Goal: Task Accomplishment & Management: Manage account settings

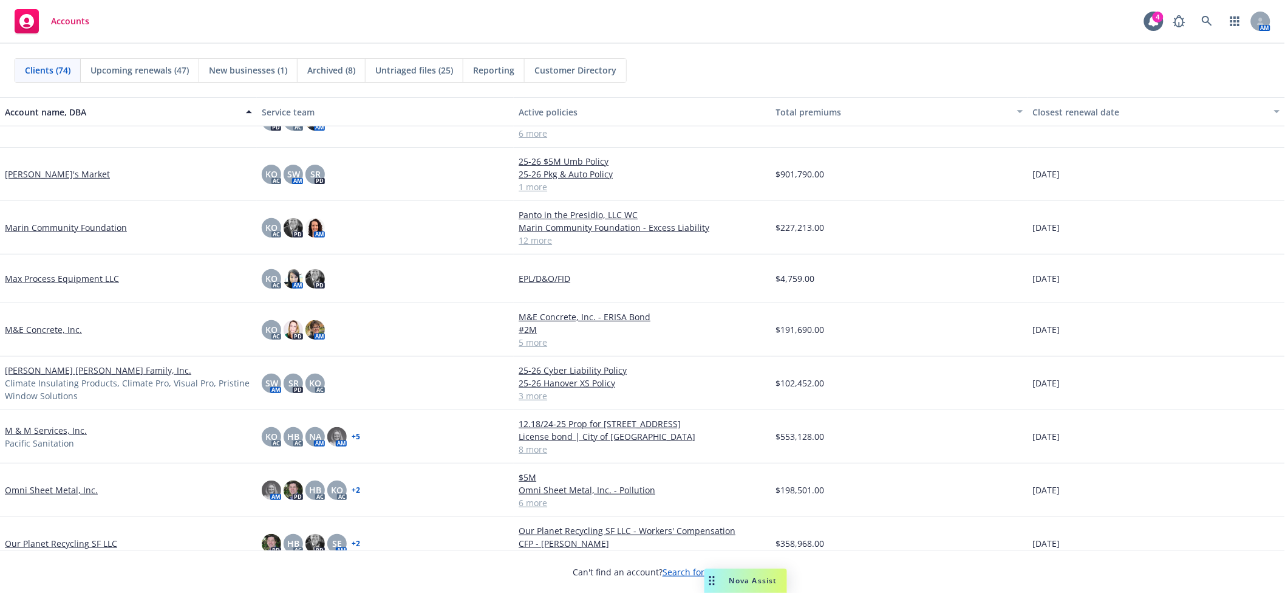
scroll to position [1835, 0]
click at [79, 367] on link "[PERSON_NAME] [PERSON_NAME] Family, Inc." at bounding box center [98, 369] width 186 height 13
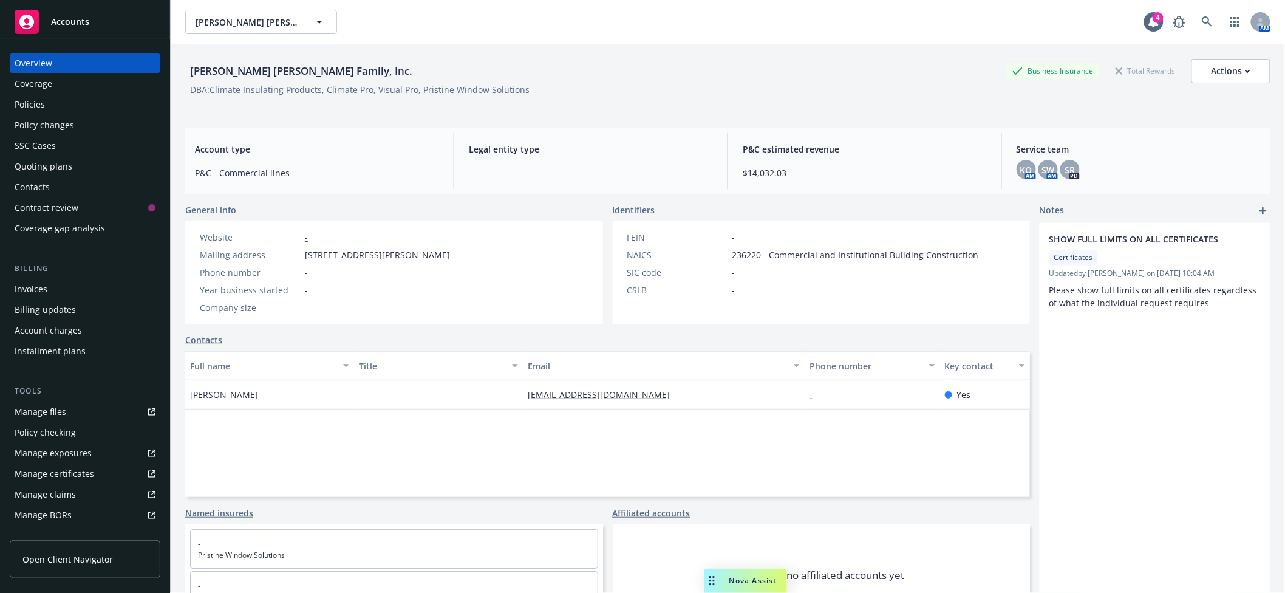
click at [51, 419] on div "Manage files" at bounding box center [41, 411] width 52 height 19
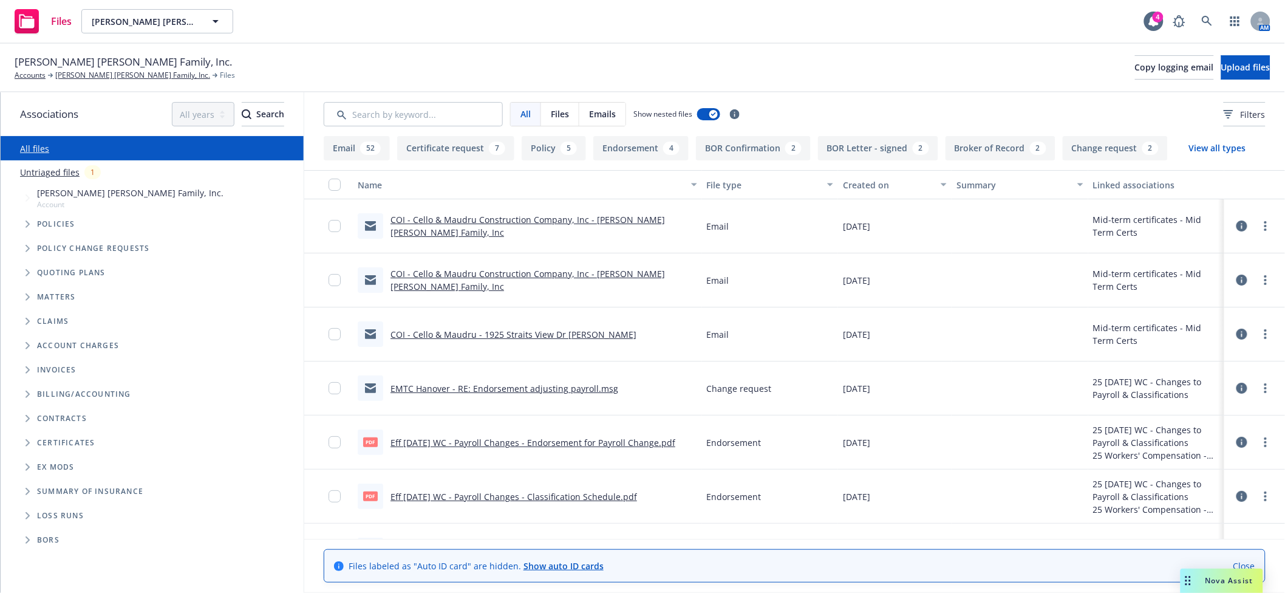
click at [21, 445] on span "Folder Tree Example" at bounding box center [27, 442] width 19 height 19
click at [38, 462] on span "Folder Tree Example" at bounding box center [36, 464] width 19 height 19
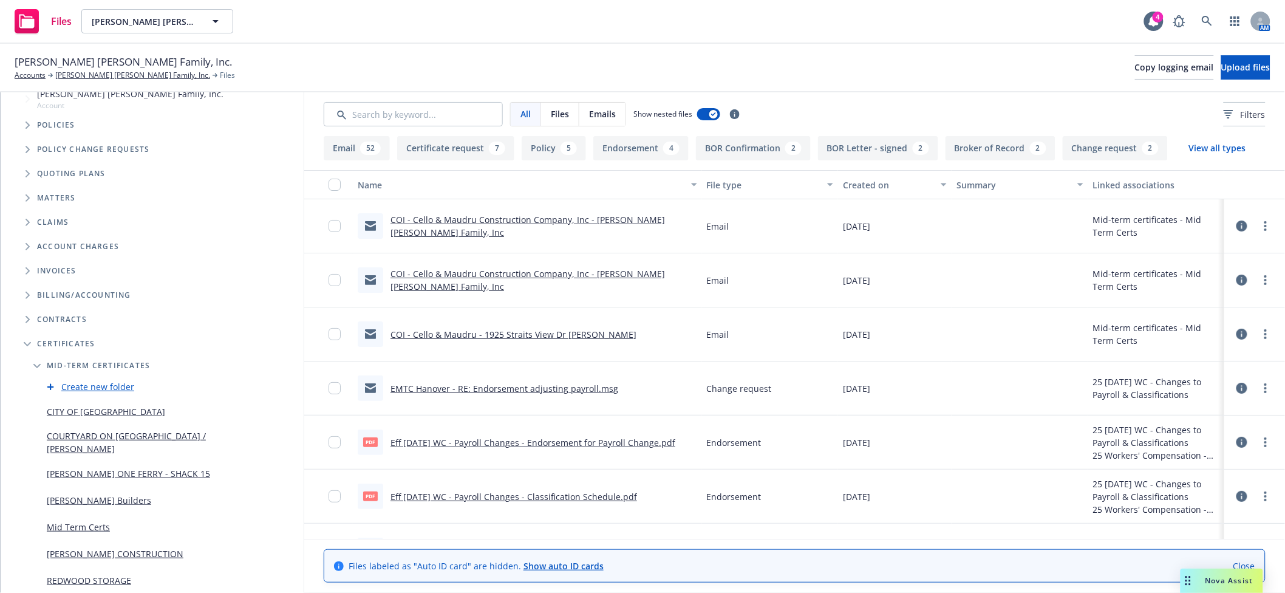
scroll to position [247, 0]
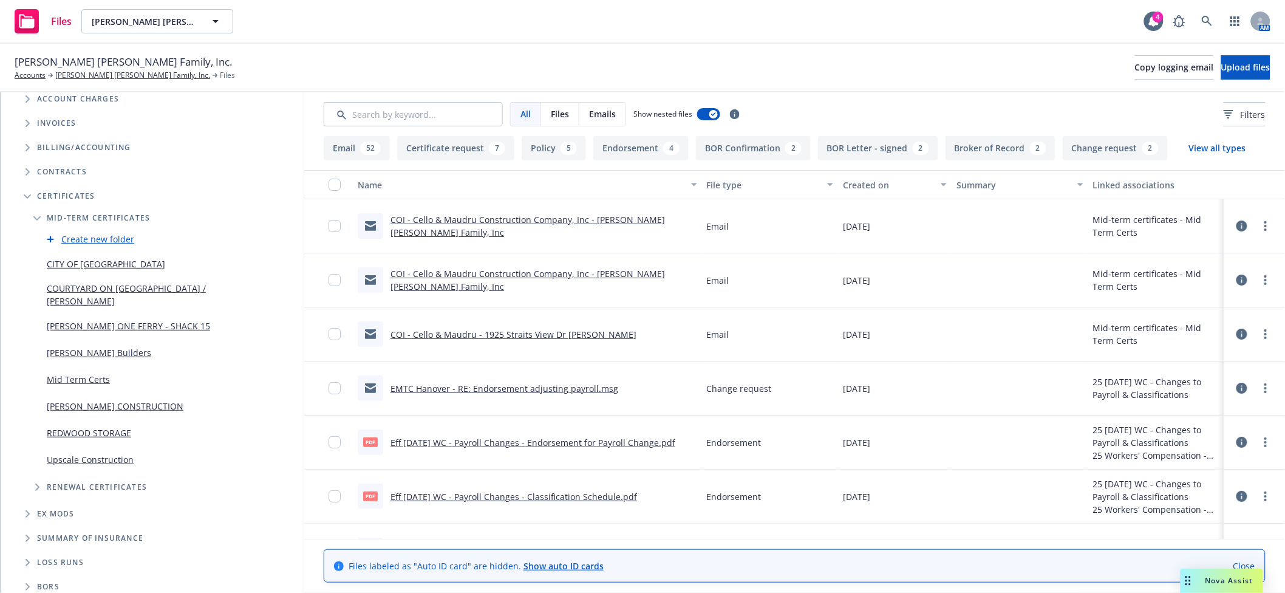
click at [69, 373] on link "Mid Term Certs" at bounding box center [78, 379] width 63 height 13
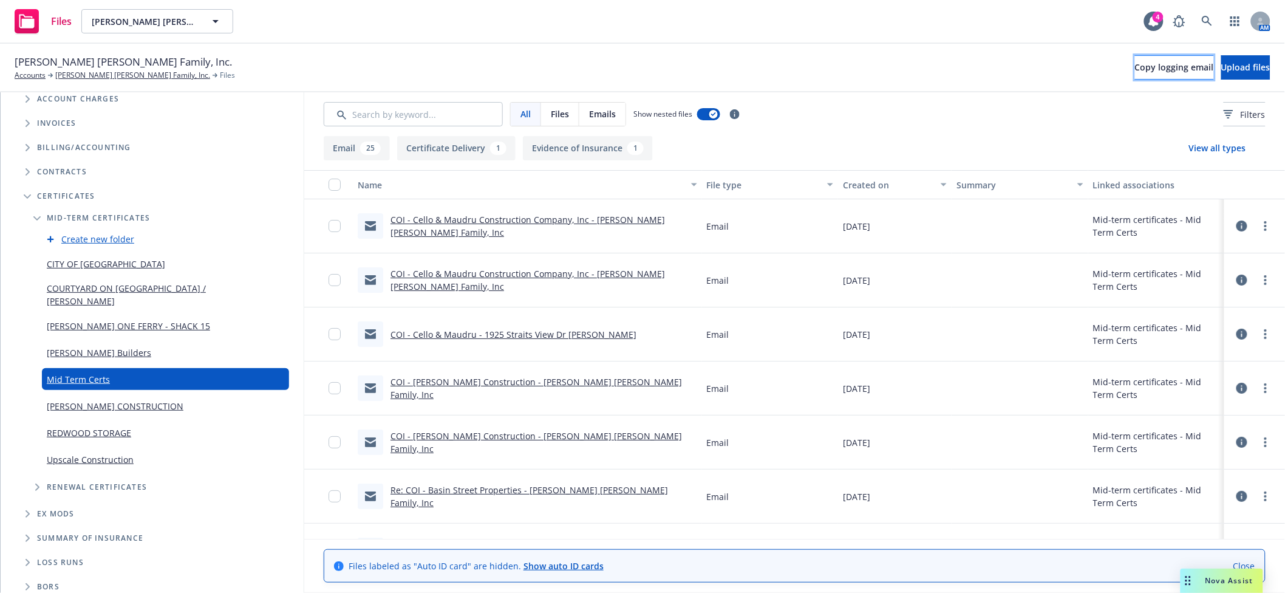
click at [1135, 62] on span "Copy logging email" at bounding box center [1174, 67] width 79 height 12
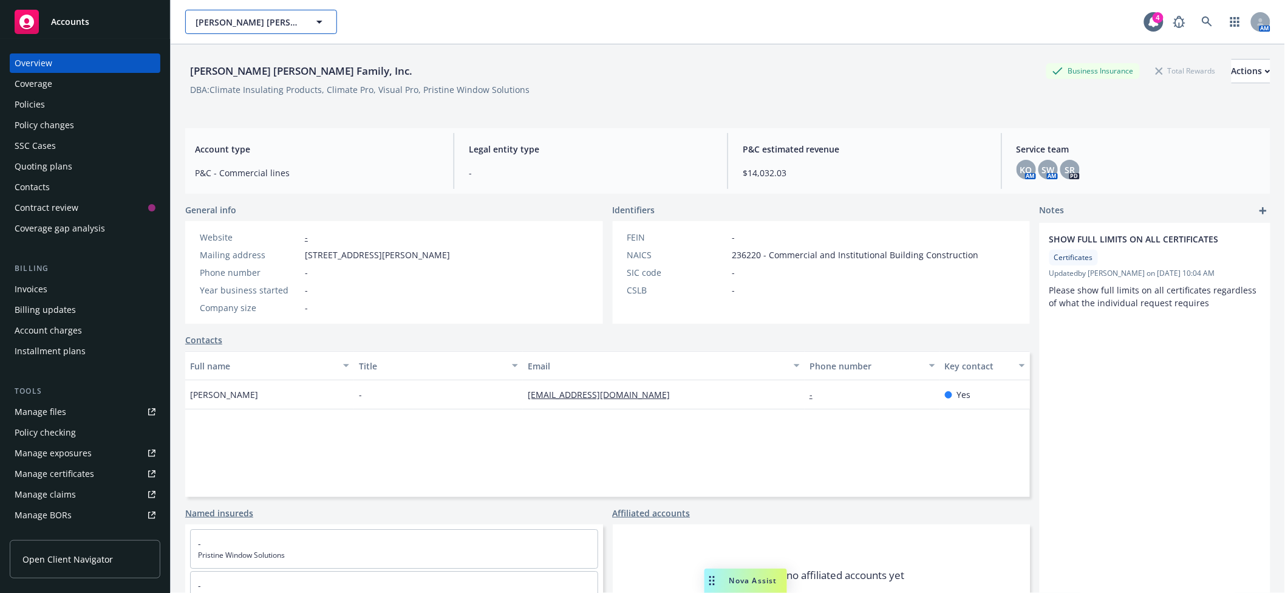
click at [230, 19] on span "[PERSON_NAME] [PERSON_NAME] Family, Inc." at bounding box center [248, 22] width 105 height 13
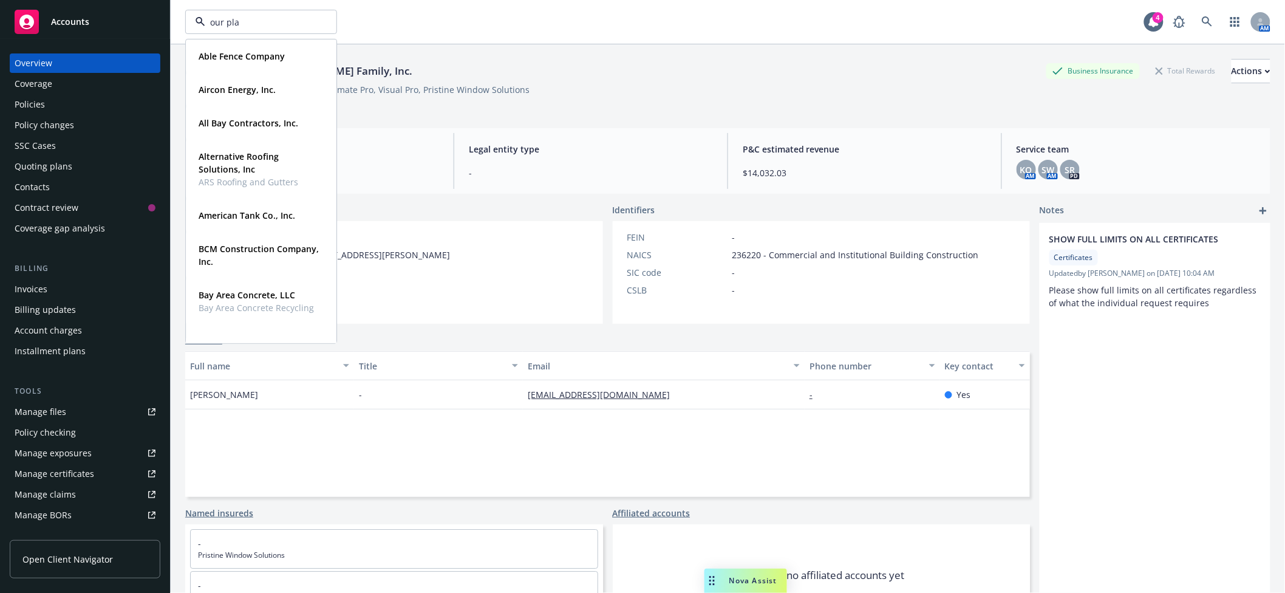
type input "our plan"
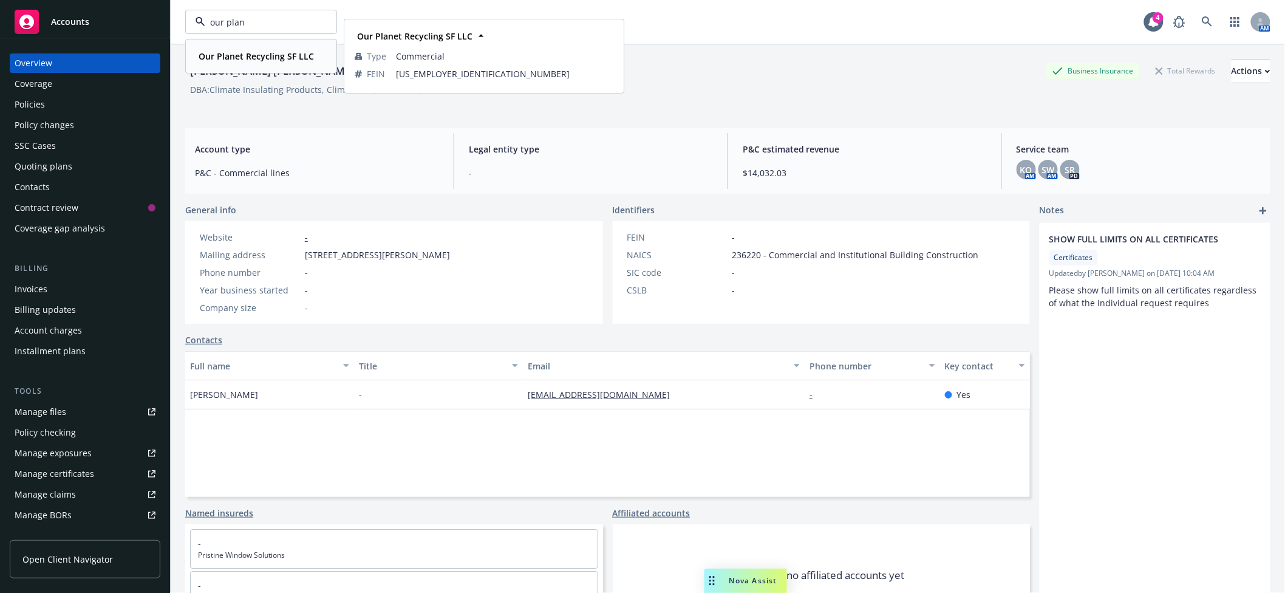
click at [256, 61] on strong "Our Planet Recycling SF LLC" at bounding box center [256, 56] width 115 height 12
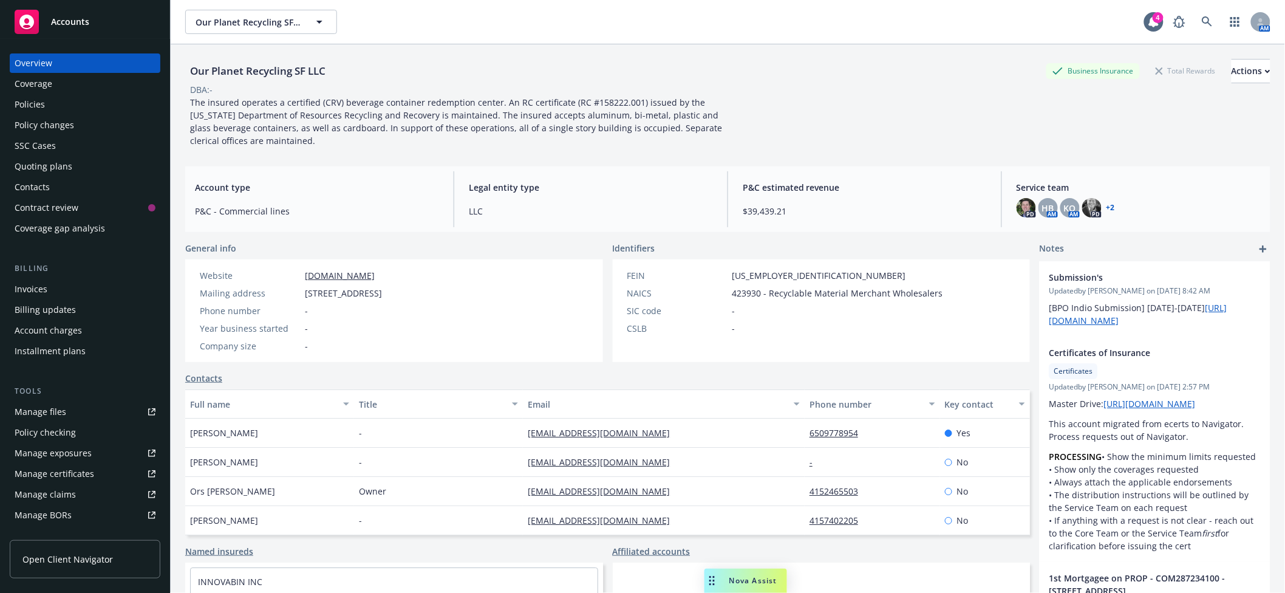
click at [64, 107] on div "Policies" at bounding box center [85, 104] width 141 height 19
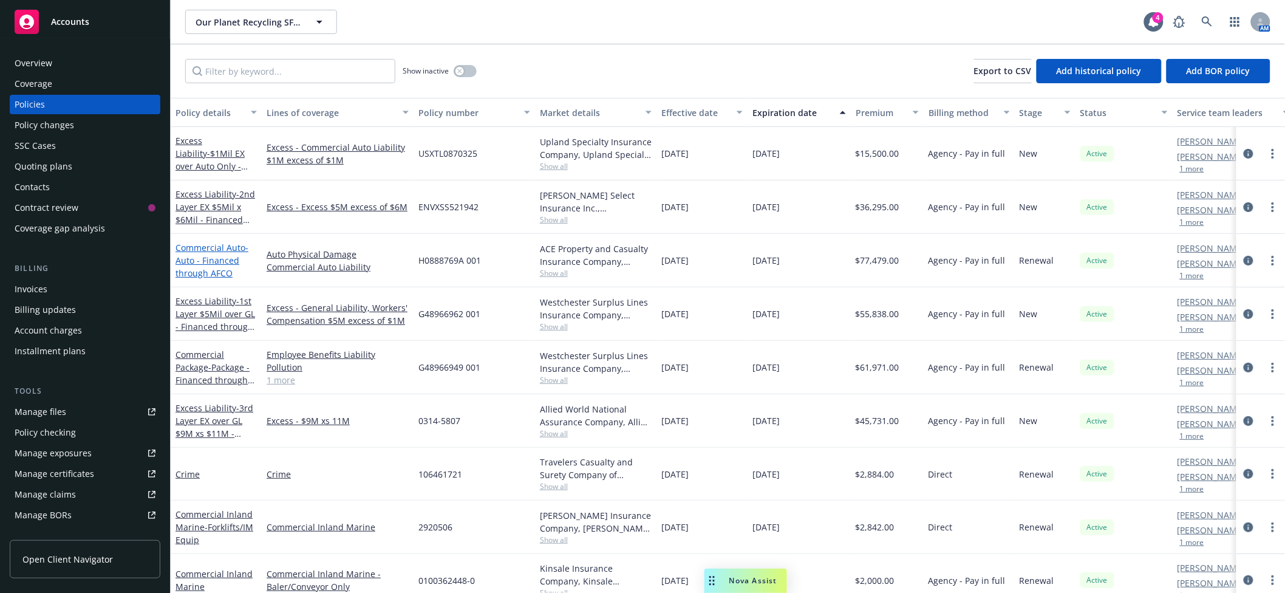
click at [198, 258] on span "- Auto - Financed through AFCO" at bounding box center [212, 260] width 73 height 37
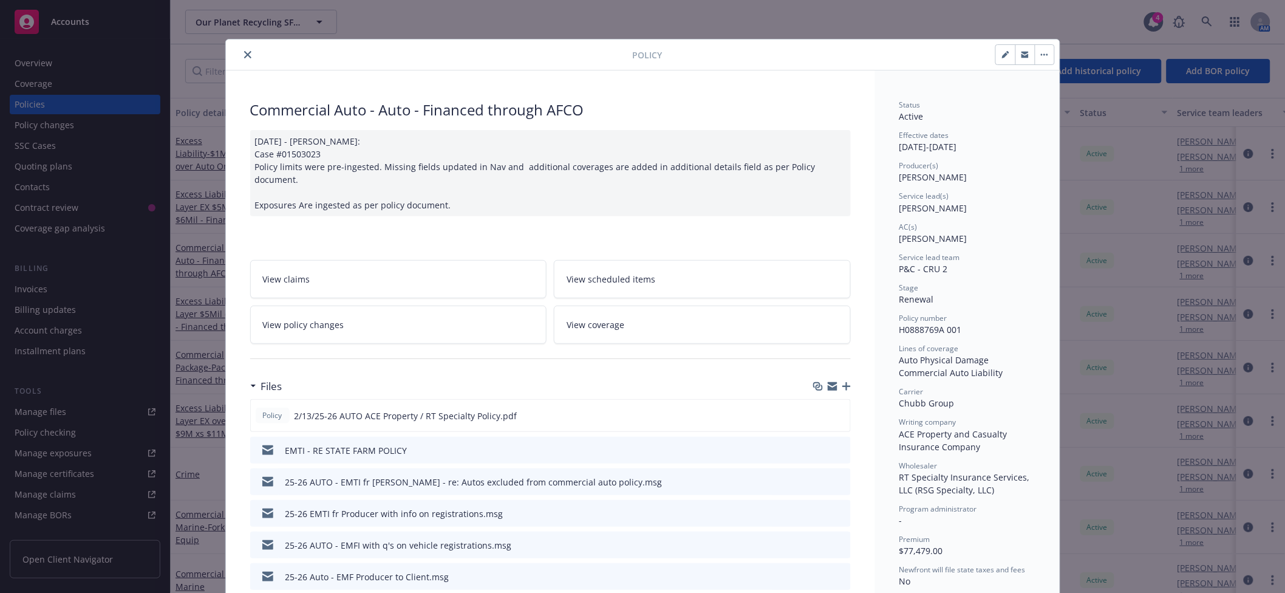
click at [842, 382] on icon "button" at bounding box center [846, 386] width 9 height 9
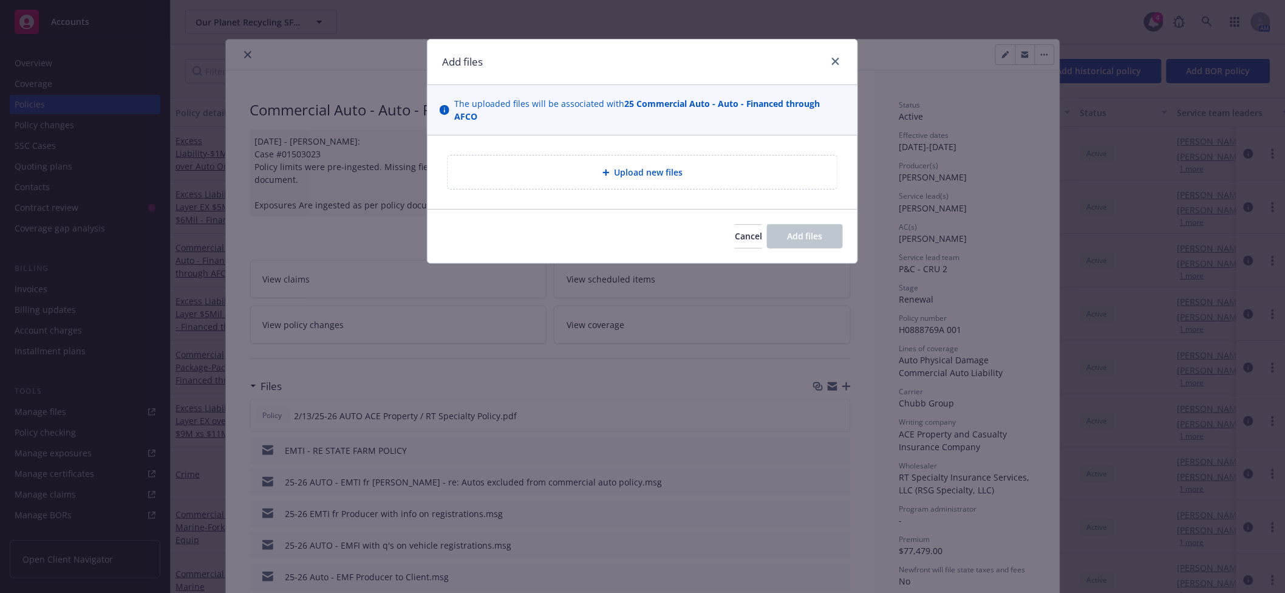
click at [633, 166] on span "Upload new files" at bounding box center [649, 172] width 69 height 13
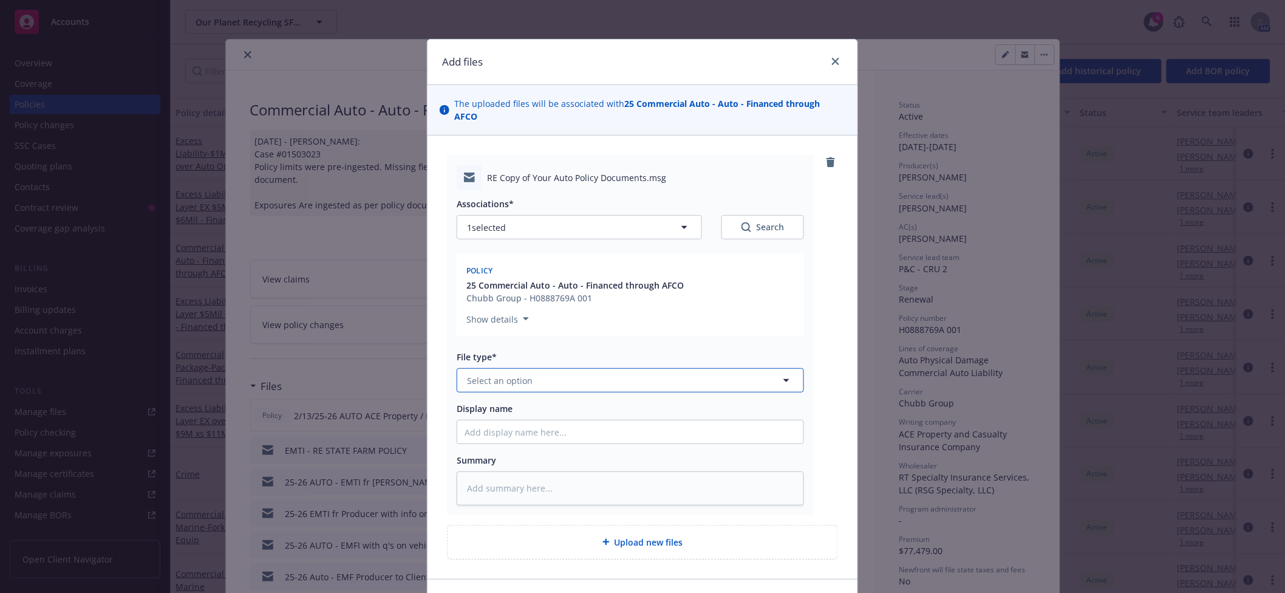
click at [513, 374] on span "Select an option" at bounding box center [500, 380] width 66 height 13
type input "emai"
type textarea "x"
type input "2"
type textarea "x"
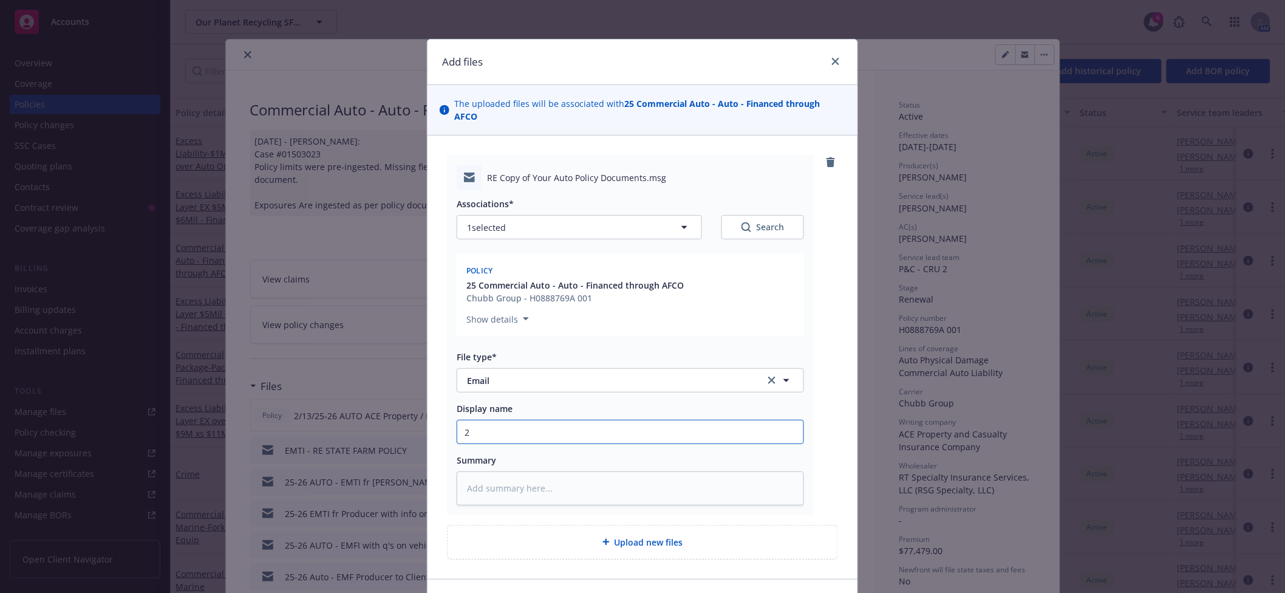
type input "25"
type textarea "x"
type input "25-"
type textarea "x"
type input "25-2"
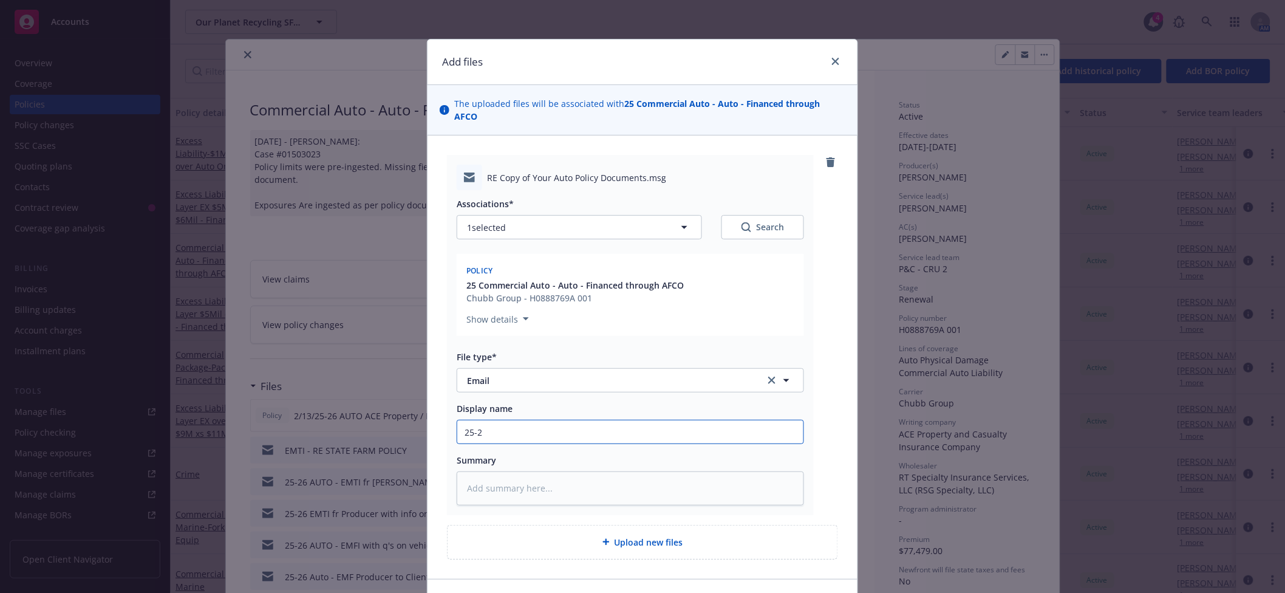
type textarea "x"
type input "25-26"
type textarea "x"
type input "25-26"
type textarea "x"
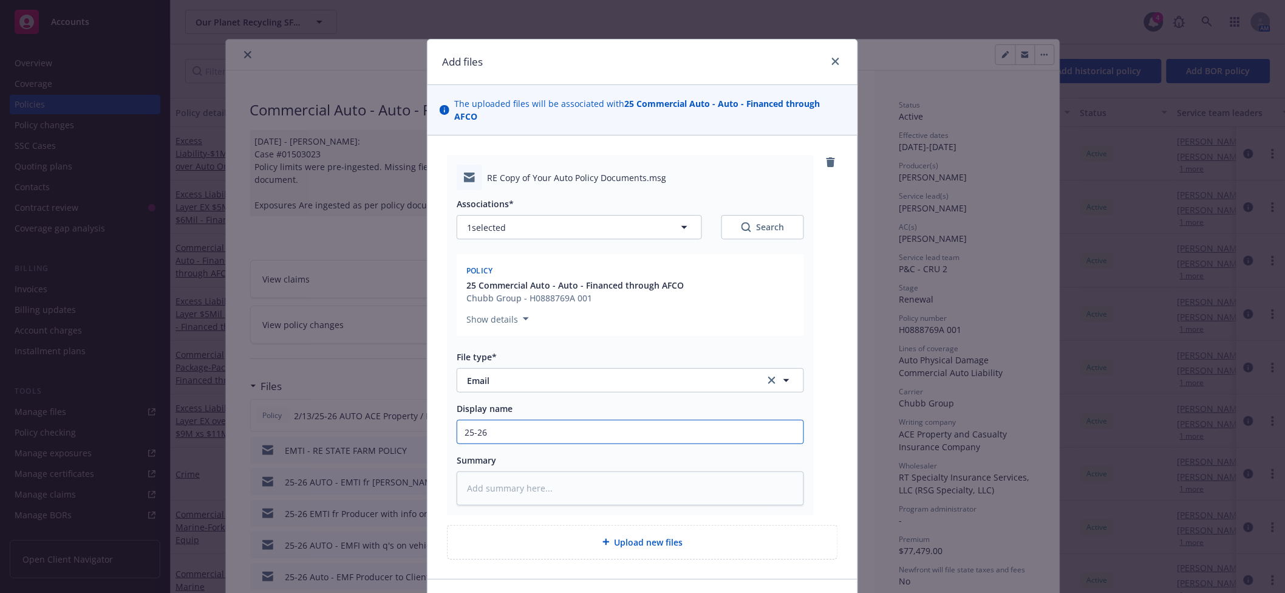
type input "25-26 A"
type textarea "x"
type input "25-26 AU"
type textarea "x"
type input "25-26 AUT"
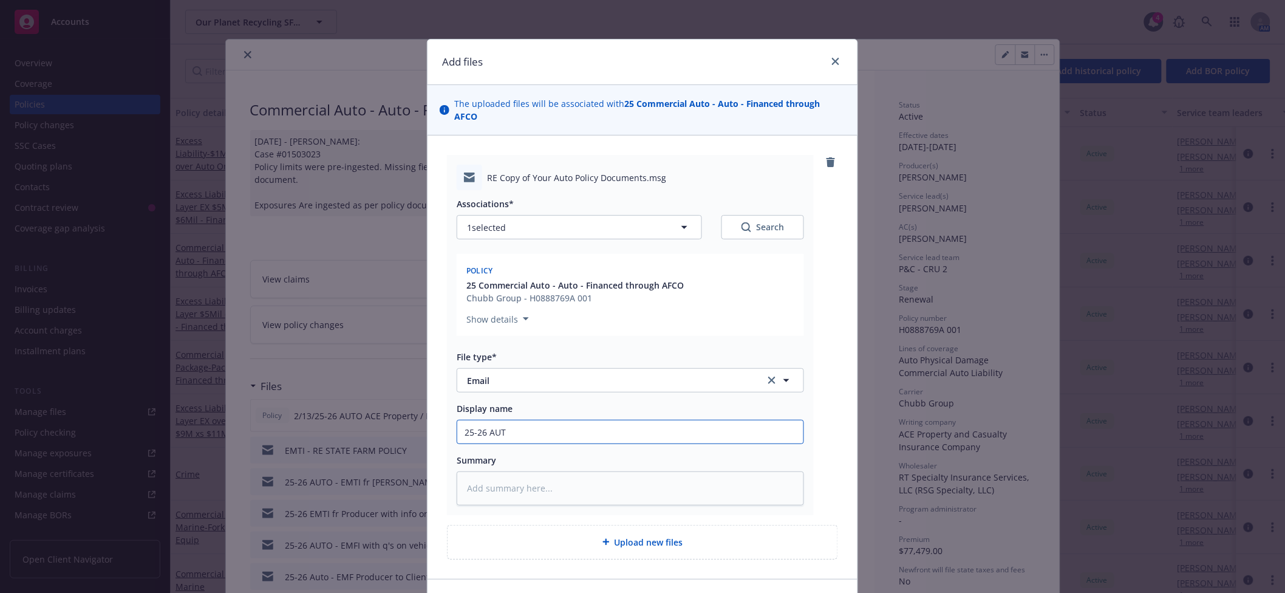
type textarea "x"
type input "25-26 AUTO"
type textarea "x"
type input "25-26 AUTO"
type textarea "x"
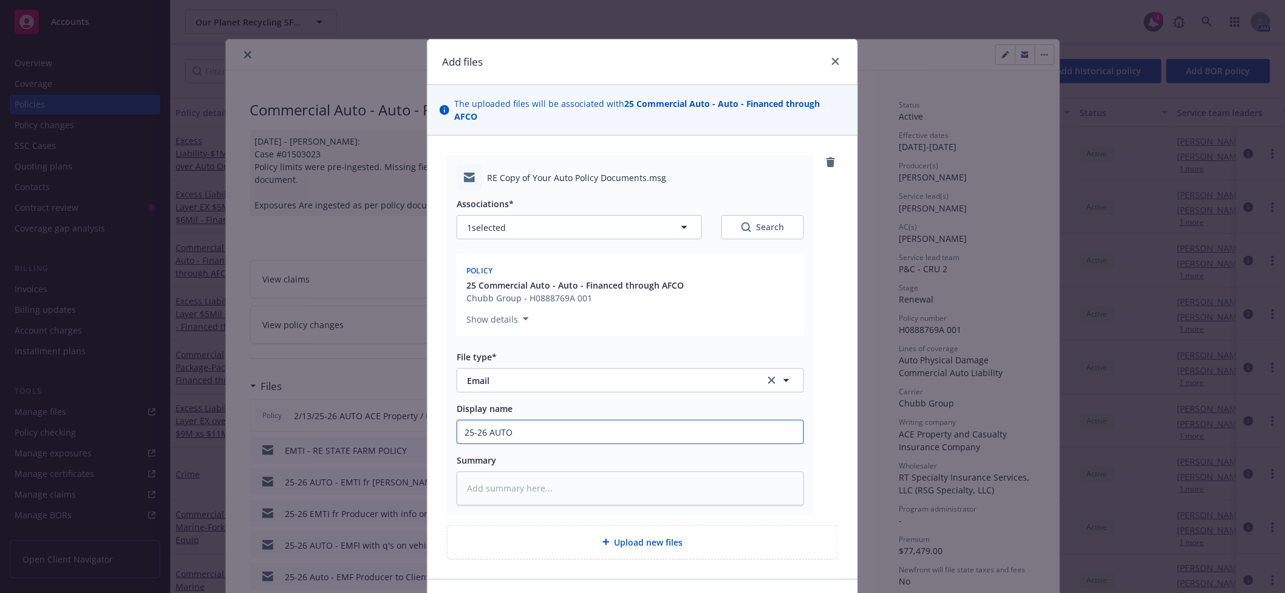
type input "25-26 AUTO -"
type textarea "x"
type input "25-26 AUTO -"
type textarea "x"
type input "25-26 AUTO - E"
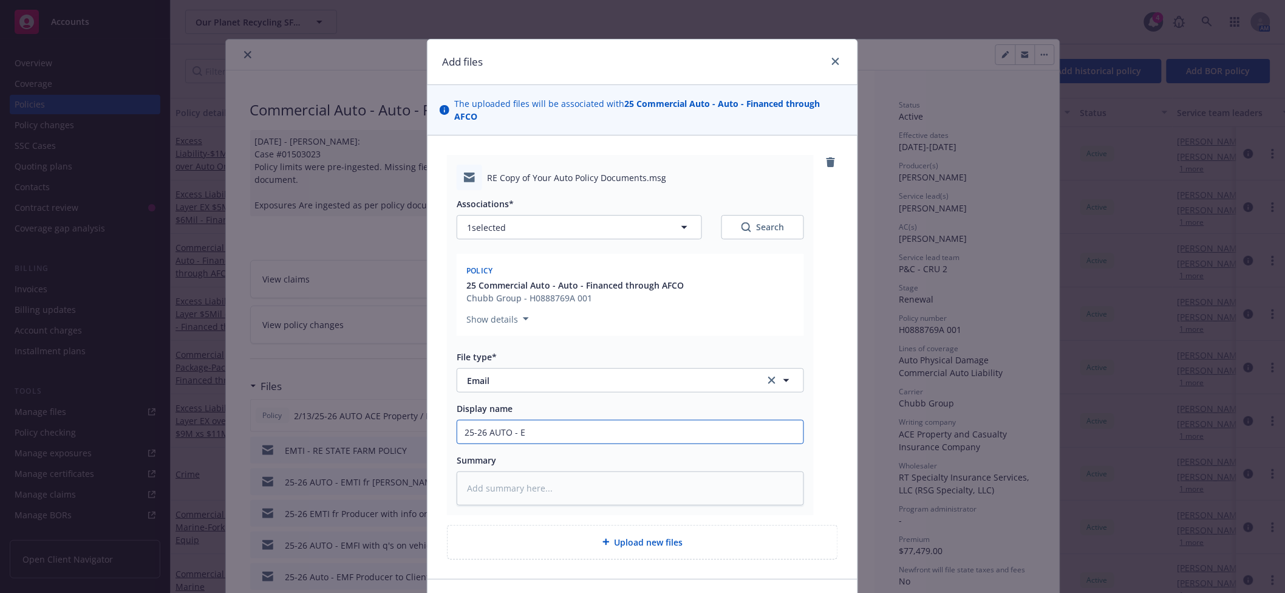
type textarea "x"
type input "25-26 AUTO - EM"
type textarea "x"
type input "25-26 AUTO - EMT"
type textarea "x"
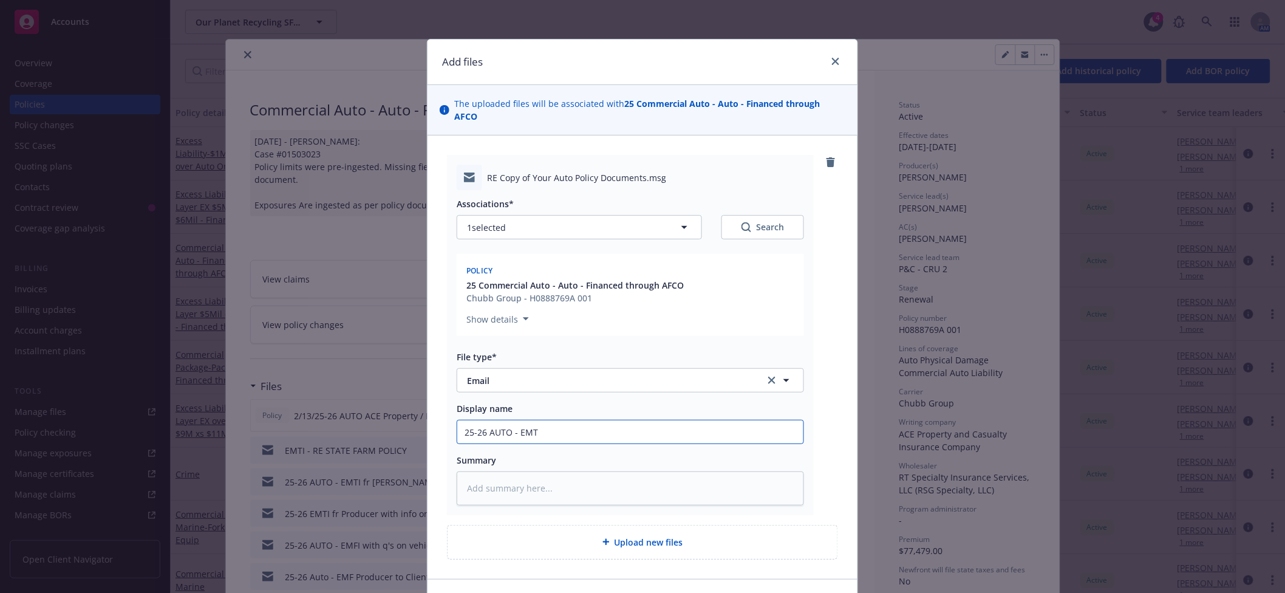
type input "25-26 AUTO - EMTI"
type textarea "x"
type input "25-26 AUTO - EMTI"
type textarea "x"
type input "25-26 AUTO - EMTI w"
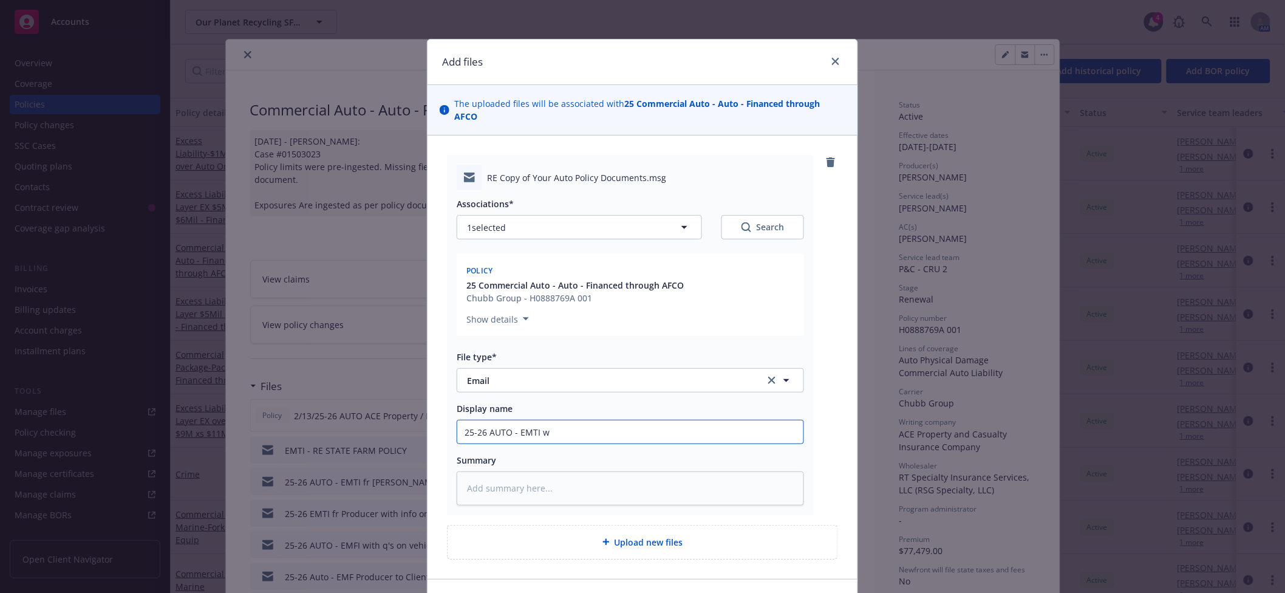
type textarea "x"
type input "25-26 AUTO - EMTI wi"
type textarea "x"
type input "25-26 AUTO - EMTI wit"
type textarea "x"
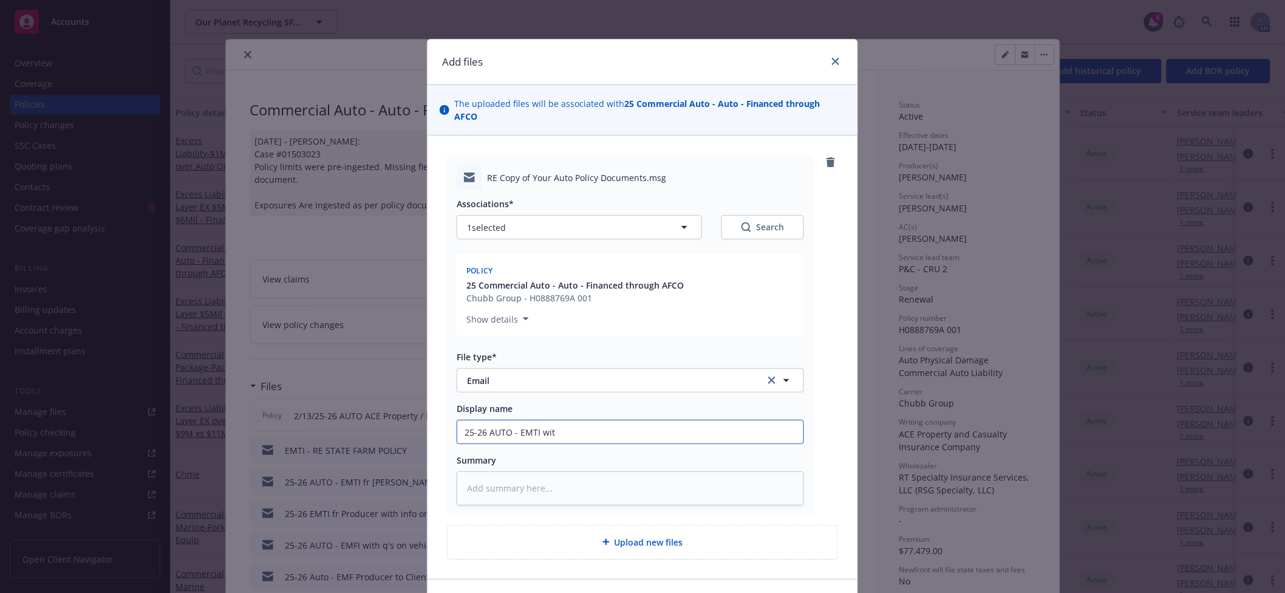
type input "25-26 AUTO - EMTI with"
type textarea "x"
type input "25-26 AUTO - EMTI with"
type textarea "x"
type input "25-26 AUTO - EMTI with b"
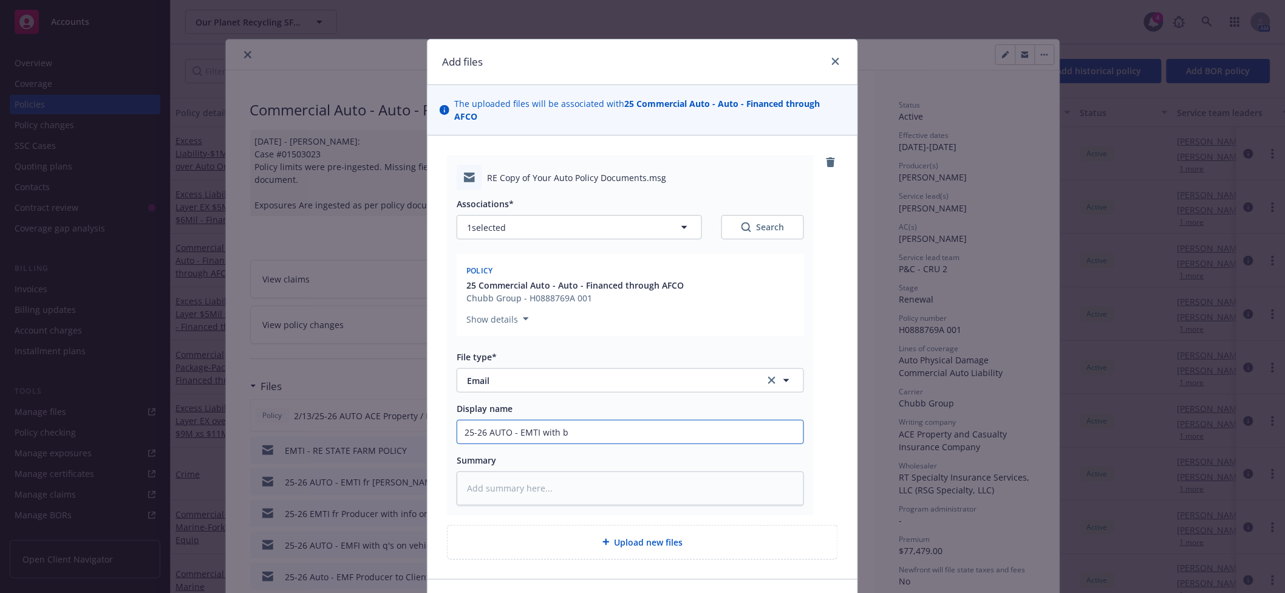
type textarea "x"
type input "25-26 AUTO - EMTI with br"
type textarea "x"
type input "25-26 AUTO - EMTI with bre"
type textarea "x"
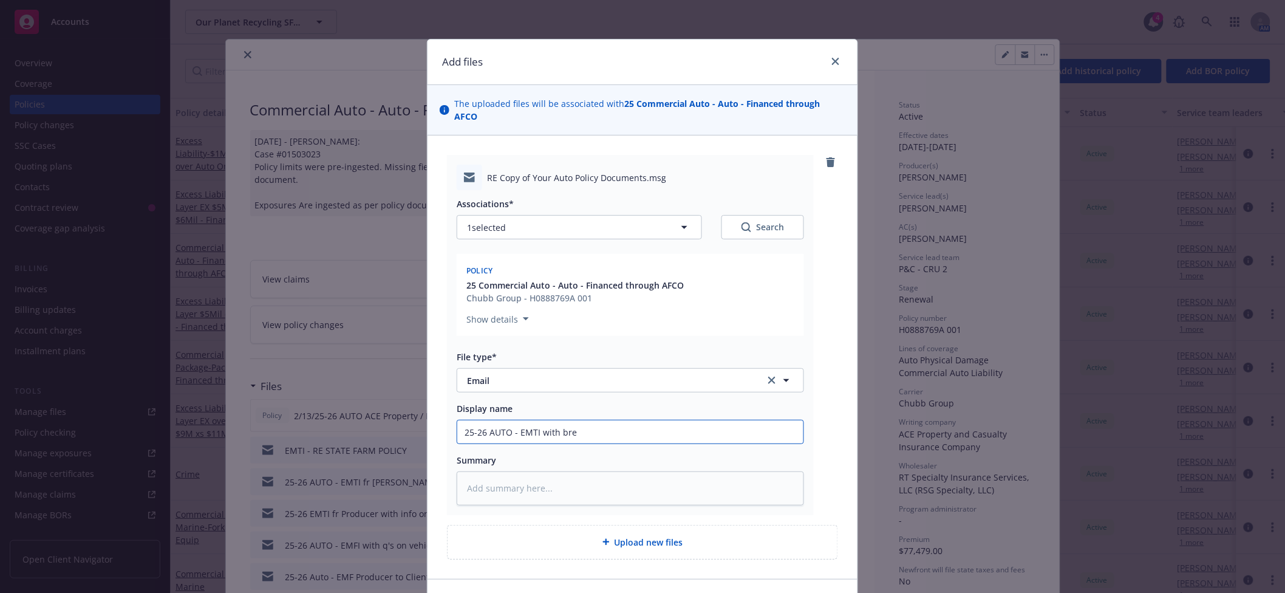
type input "25-26 AUTO - EMTI with brea"
type textarea "x"
type input "25-26 AUTO - EMTI with breakd"
type textarea "x"
type input "25-26 AUTO - EMTI with breakdw"
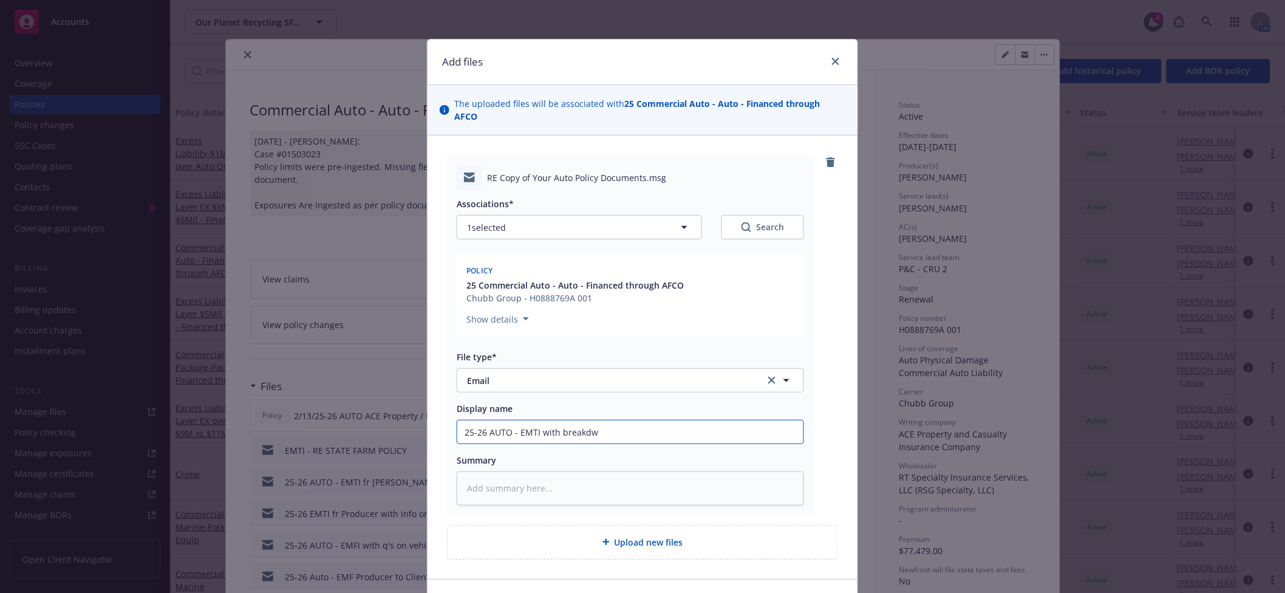
type textarea "x"
type input "25-26 AUTO - EMTI with breakdwo"
type textarea "x"
type input "25-26 AUTO - EMTI with breakdwon"
type textarea "x"
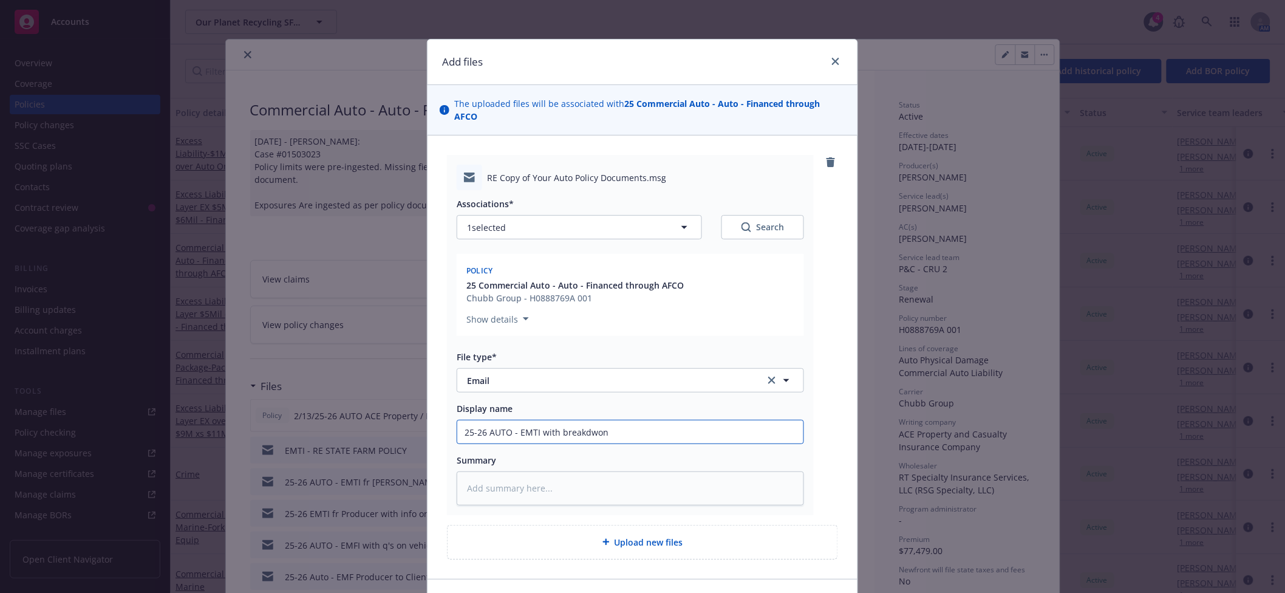
type input "25-26 AUTO - EMTI with breakdwon"
type textarea "x"
type input "25-26 AUTO - EMTI with breakdwon"
type textarea "x"
type input "25-26 AUTO - EMTI with breakdwo"
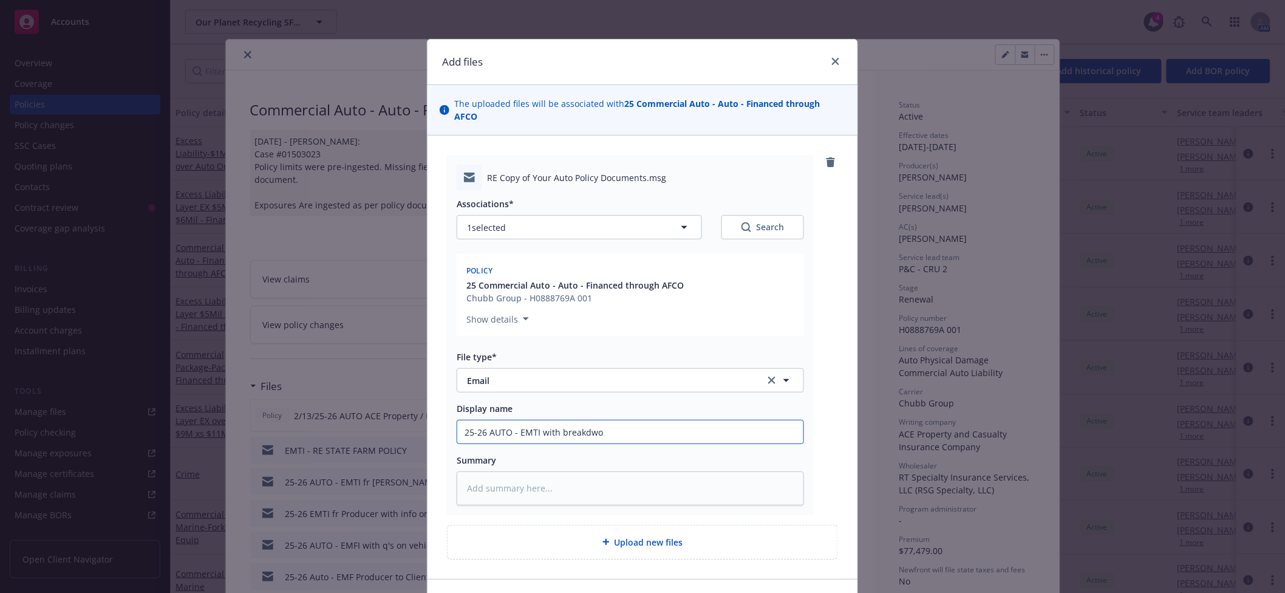
type textarea "x"
type input "25-26 AUTO - EMTI with breakdw"
type textarea "x"
type input "25-26 AUTO - EMTI with breakd"
type textarea "x"
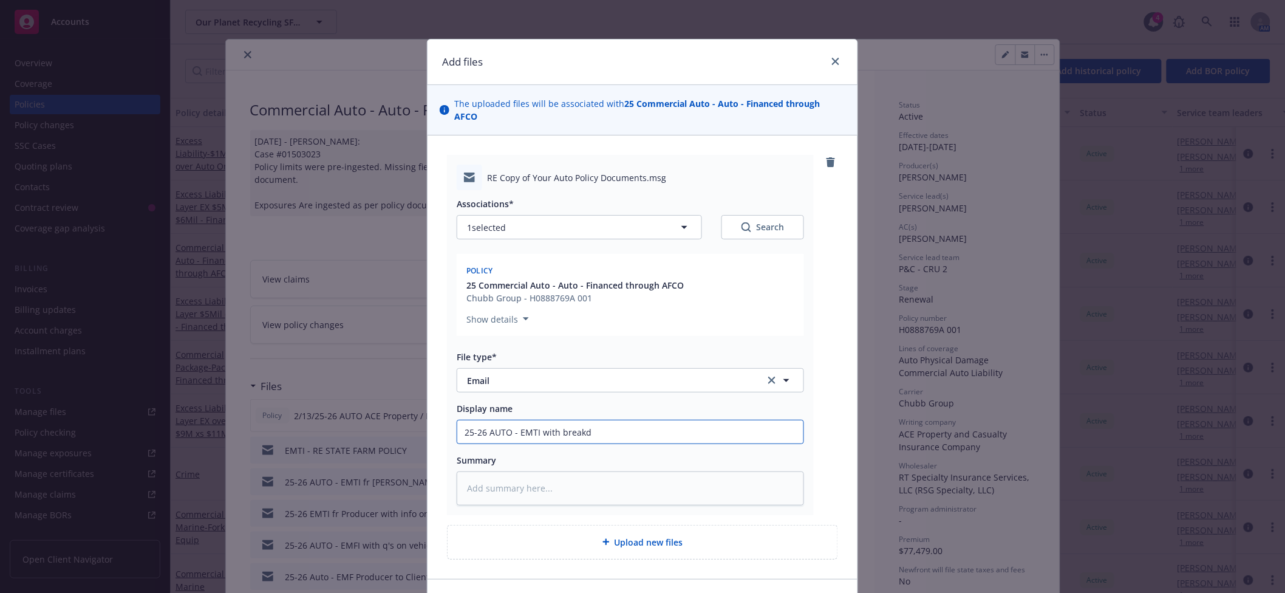
type input "25-26 AUTO - EMTI with breakdo"
type textarea "x"
type input "25-26 AUTO - EMTI with breakdow"
type textarea "x"
type input "25-26 AUTO - EMTI with breakdown"
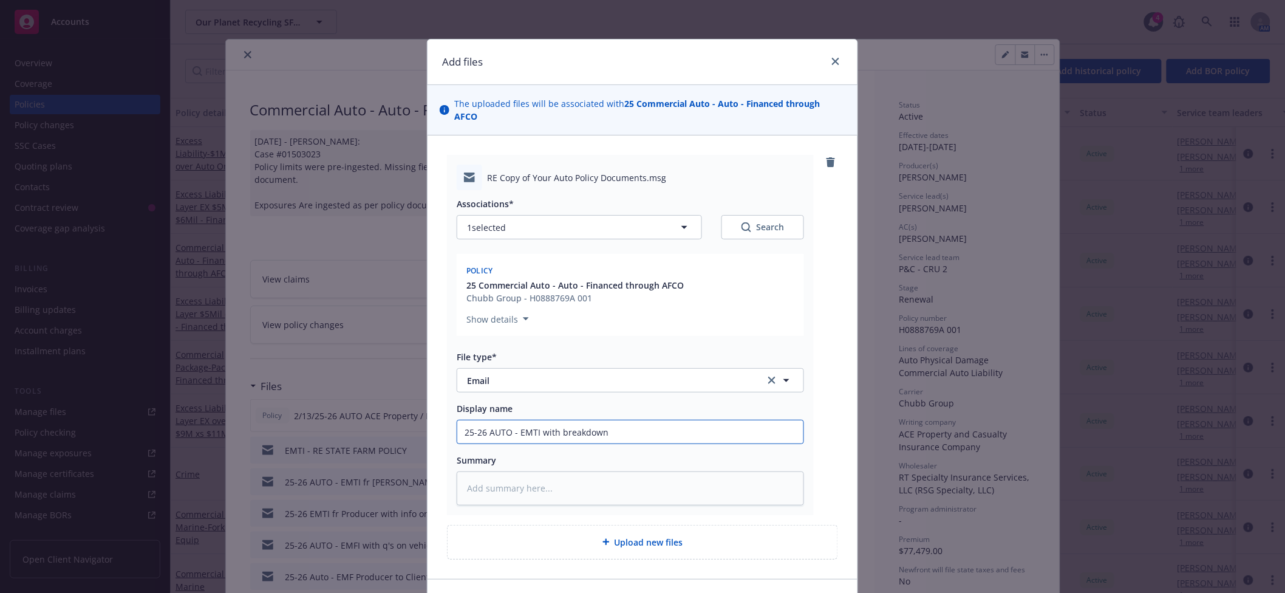
type textarea "x"
type input "25-26 AUTO - EMTI with breakdown"
type textarea "x"
type input "25-26 AUTO - EMTI with breakdown o"
type textarea "x"
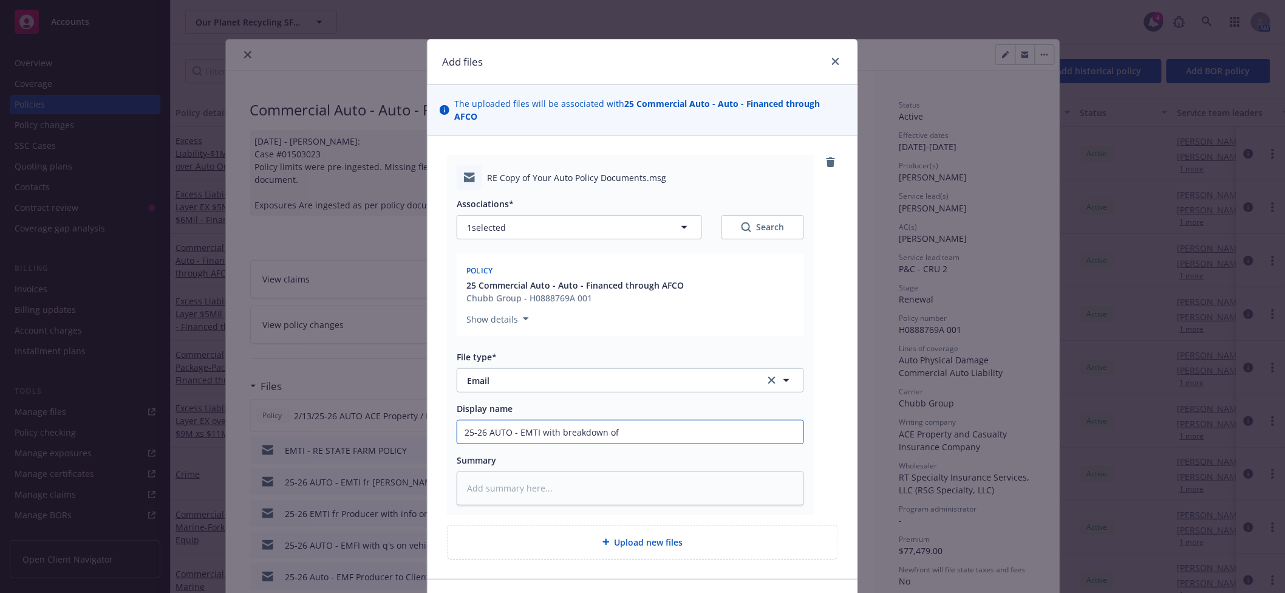
type input "25-26 AUTO - EMTI with breakdown of"
type textarea "x"
type input "25-26 AUTO - EMTI with breakdown of a"
type textarea "x"
type input "25-26 AUTO - EMTI with breakdown of au"
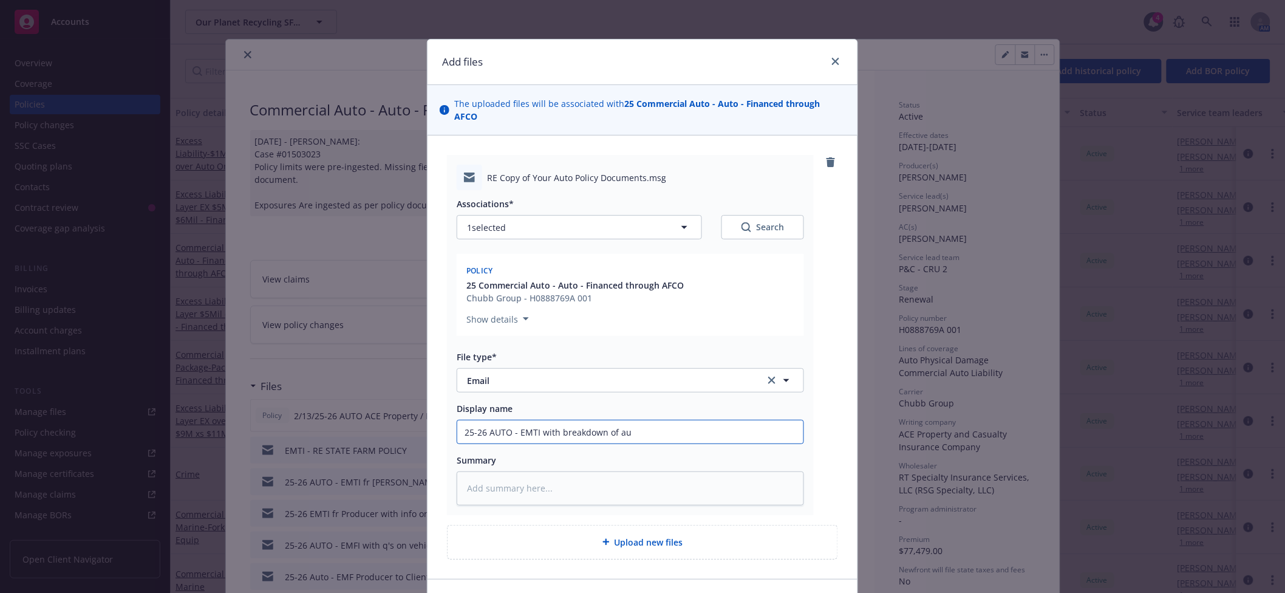
type textarea "x"
type input "25-26 AUTO - EMTI with breakdown of aut"
type textarea "x"
type input "25-26 AUTO - EMTI with breakdown of auto"
type textarea "x"
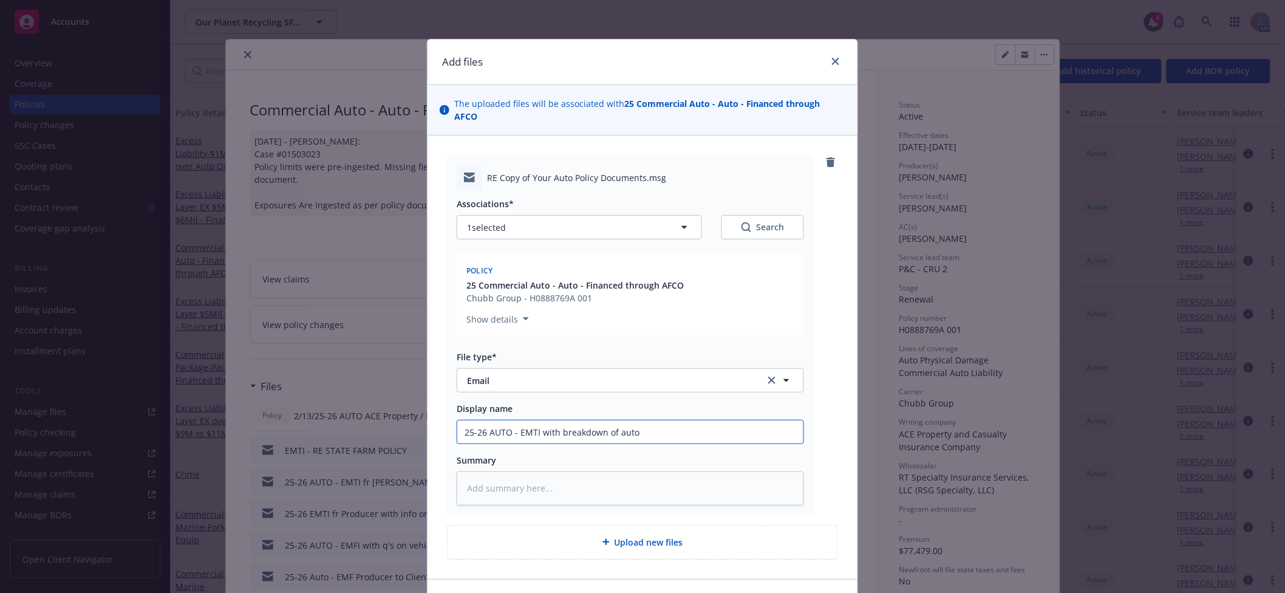
type input "25-26 AUTO - EMTI with breakdown of auto"
type textarea "x"
type input "25-26 AUTO - EMTI with breakdown of auto p"
type textarea "x"
type input "25-26 AUTO - EMTI with breakdown of auto pr"
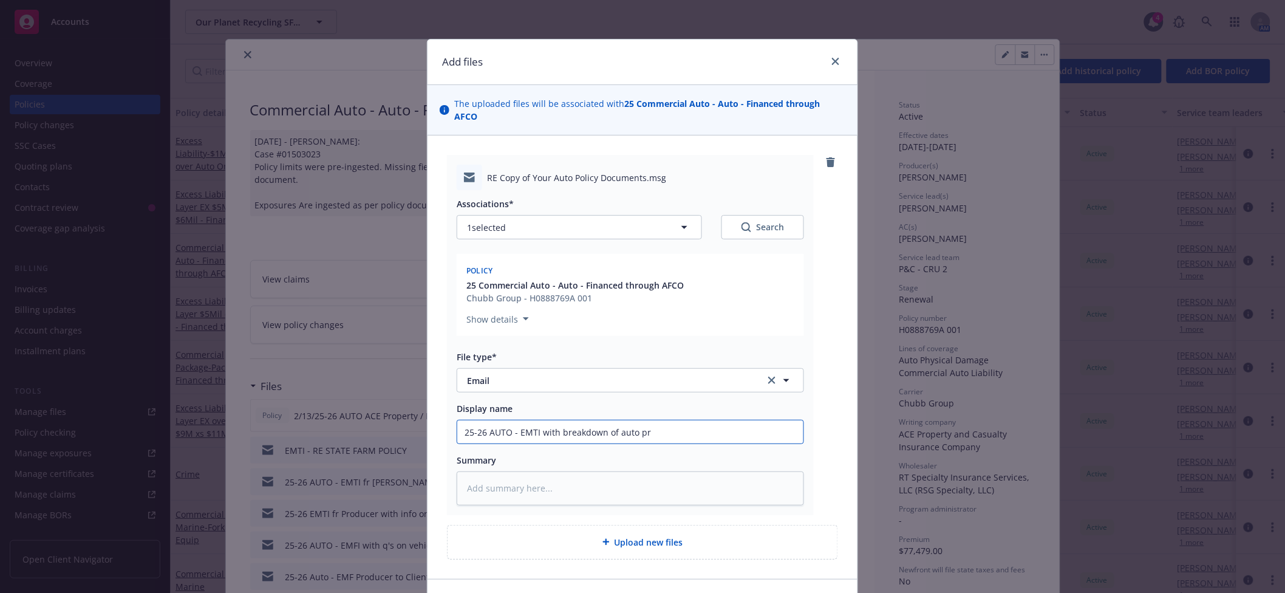
type textarea "x"
type input "25-26 AUTO - EMTI with breakdown of auto pre"
type textarea "x"
type input "25-26 AUTO - EMTI with breakdown of auto prem"
type textarea "x"
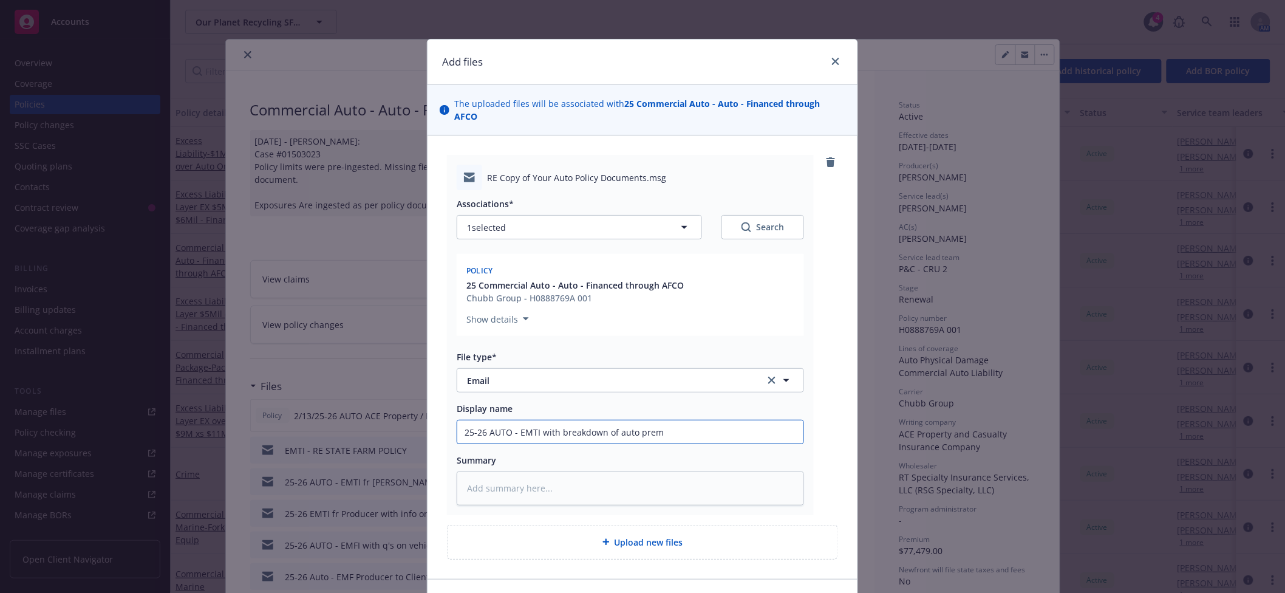
type input "25-26 AUTO - EMTI with breakdown of auto premi"
type textarea "x"
type input "25-26 AUTO - EMTI with breakdown of auto premiu"
type textarea "x"
type input "25-26 AUTO - EMTI with breakdown of auto premium"
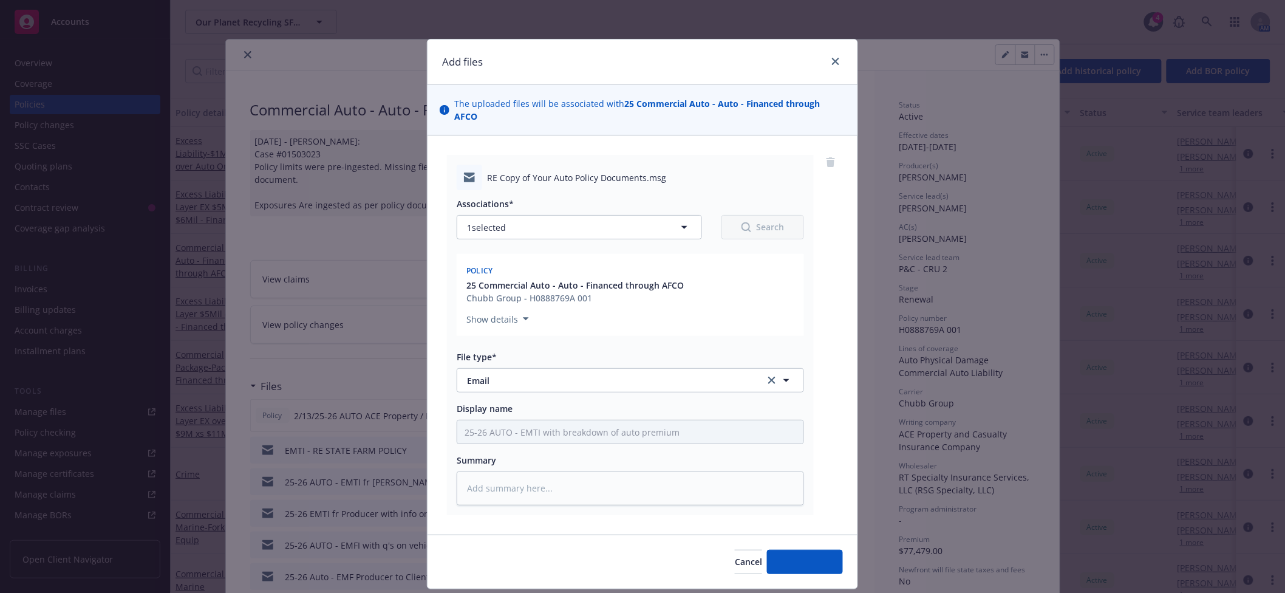
type textarea "x"
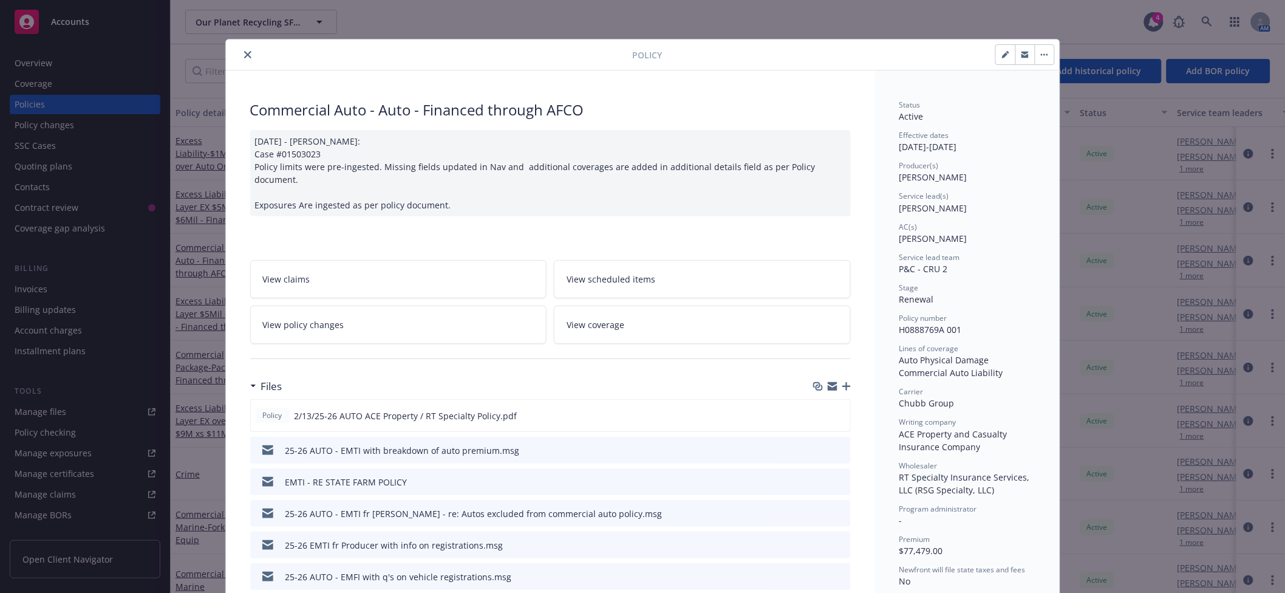
drag, startPoint x: 241, startPoint y: 53, endPoint x: 306, endPoint y: 235, distance: 193.2
click at [244, 53] on icon "close" at bounding box center [247, 54] width 7 height 7
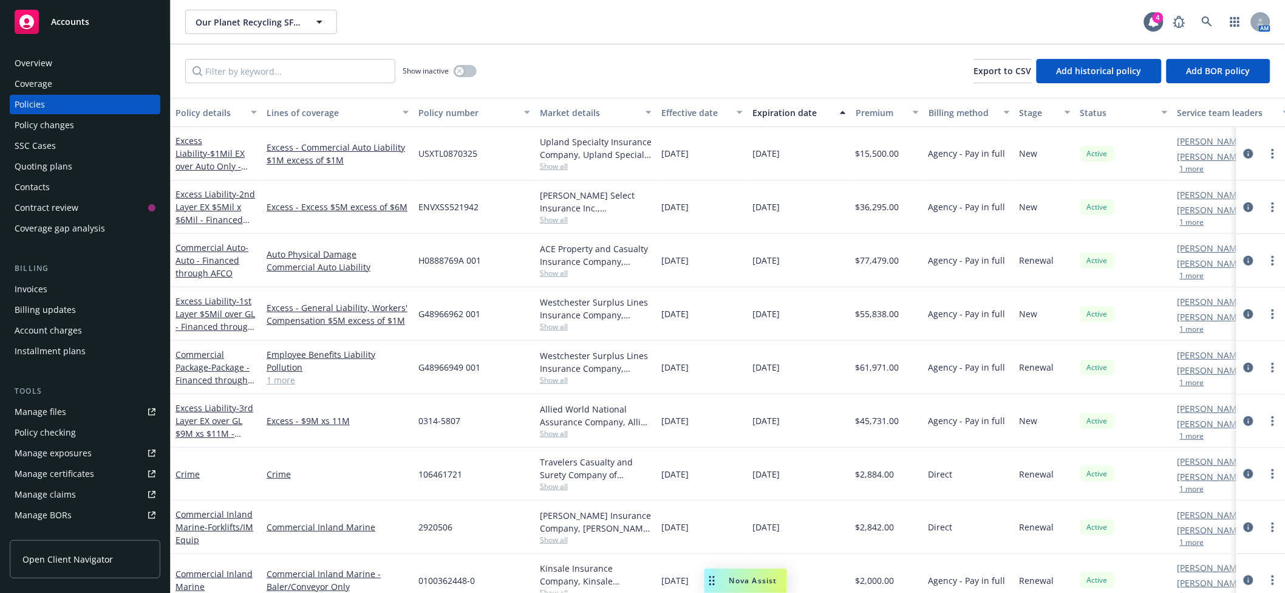
click at [44, 163] on div "Quoting plans" at bounding box center [44, 166] width 58 height 19
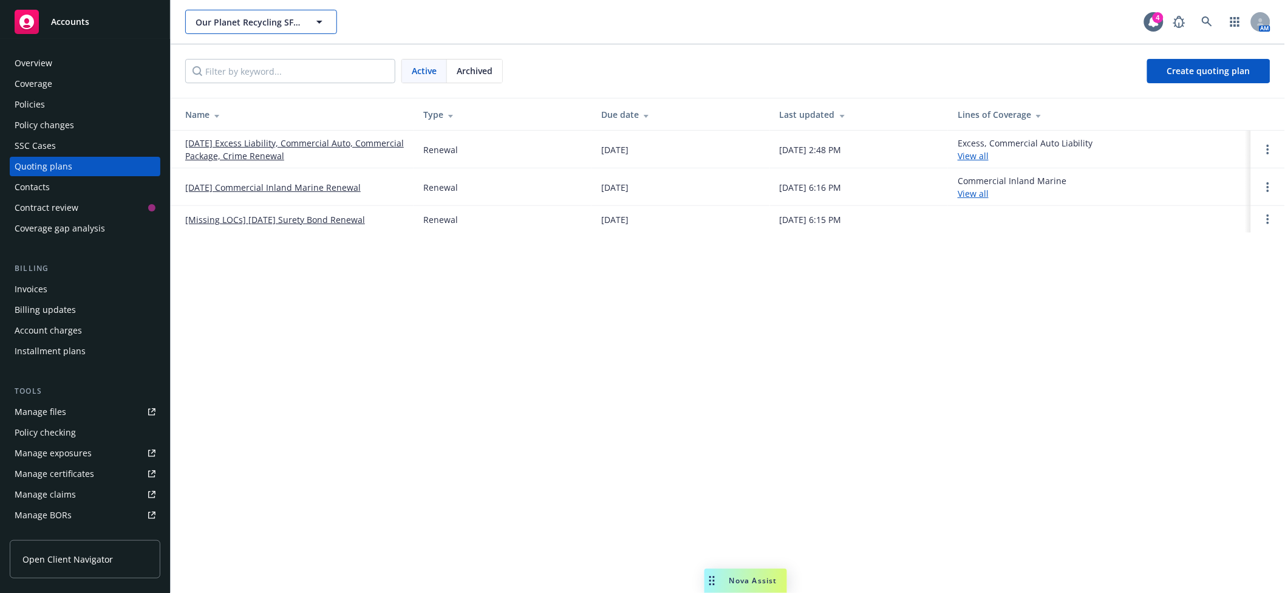
click at [242, 20] on span "Our Planet Recycling SF LLC" at bounding box center [248, 22] width 105 height 13
type input "aircon ene"
click at [248, 64] on div "Aircon Energy, Inc." at bounding box center [236, 56] width 84 height 18
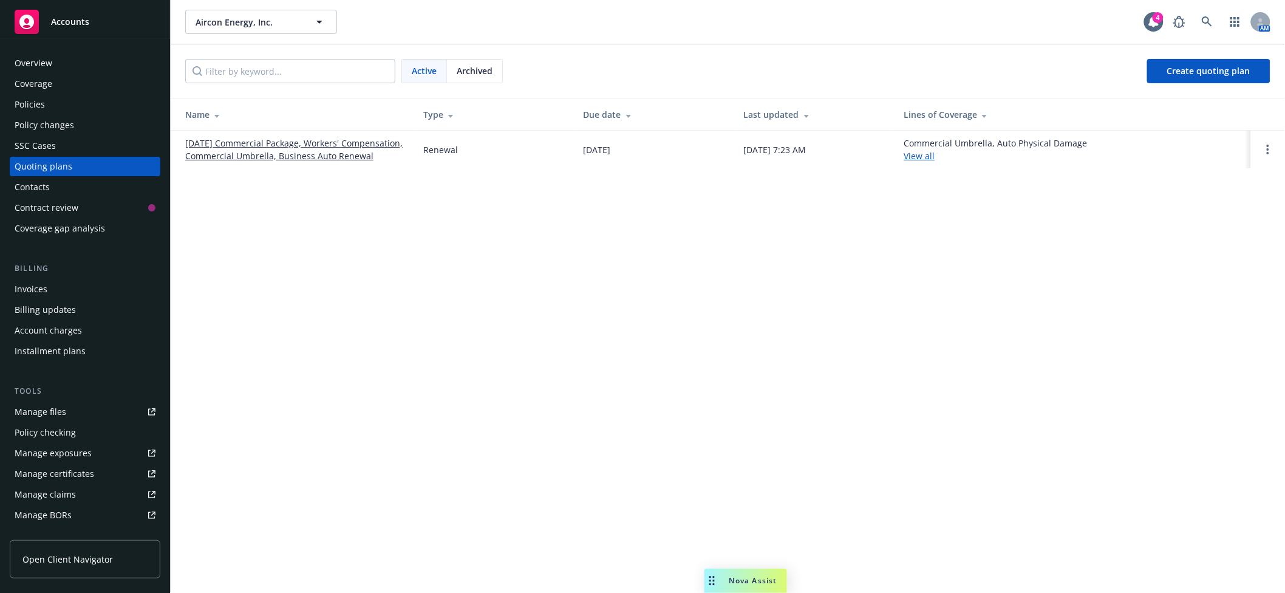
click at [242, 149] on link "[DATE] Commercial Package, Workers' Compensation, Commercial Umbrella, Business…" at bounding box center [294, 150] width 219 height 26
